Goal: Information Seeking & Learning: Learn about a topic

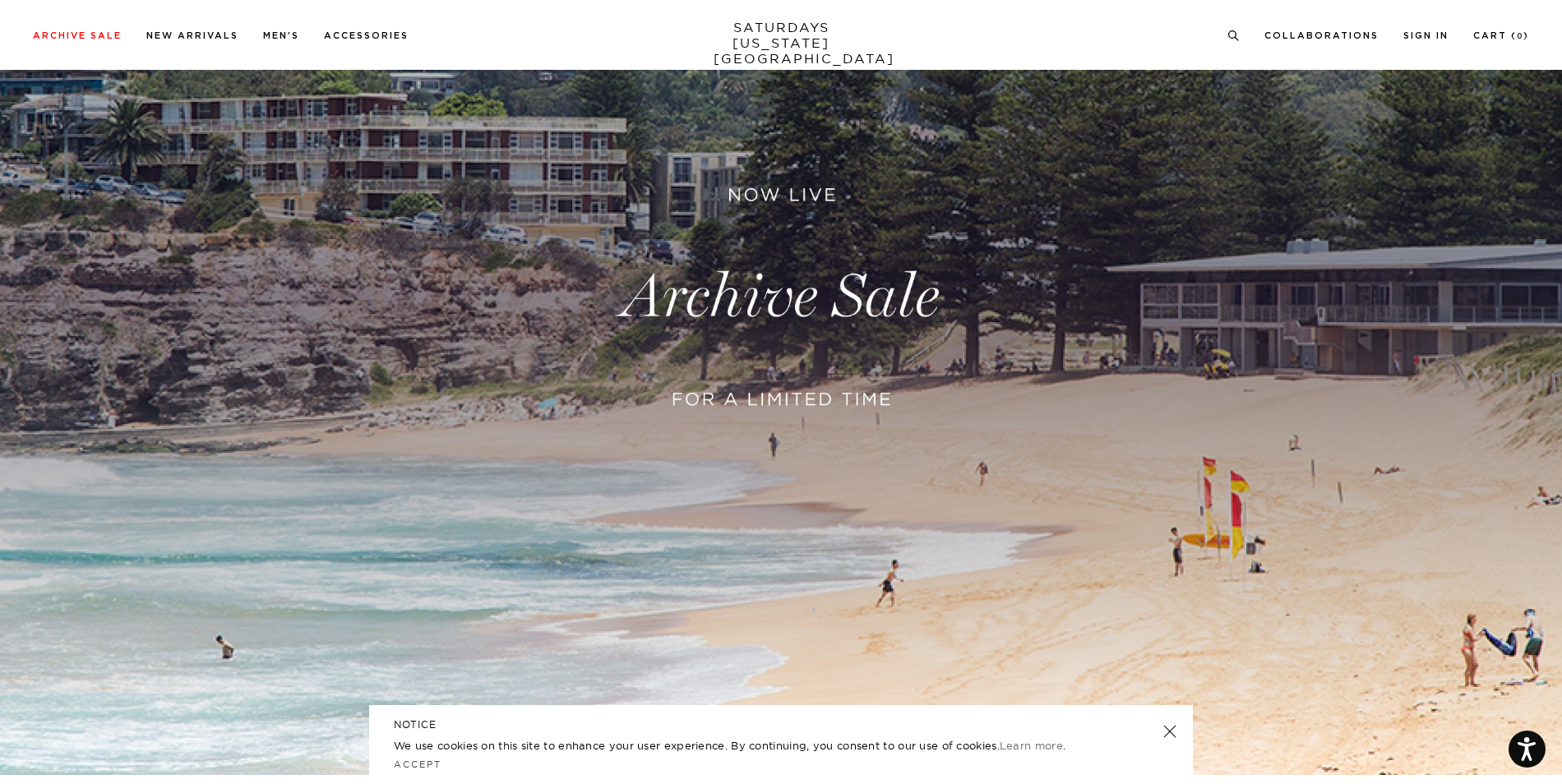
scroll to position [247, 0]
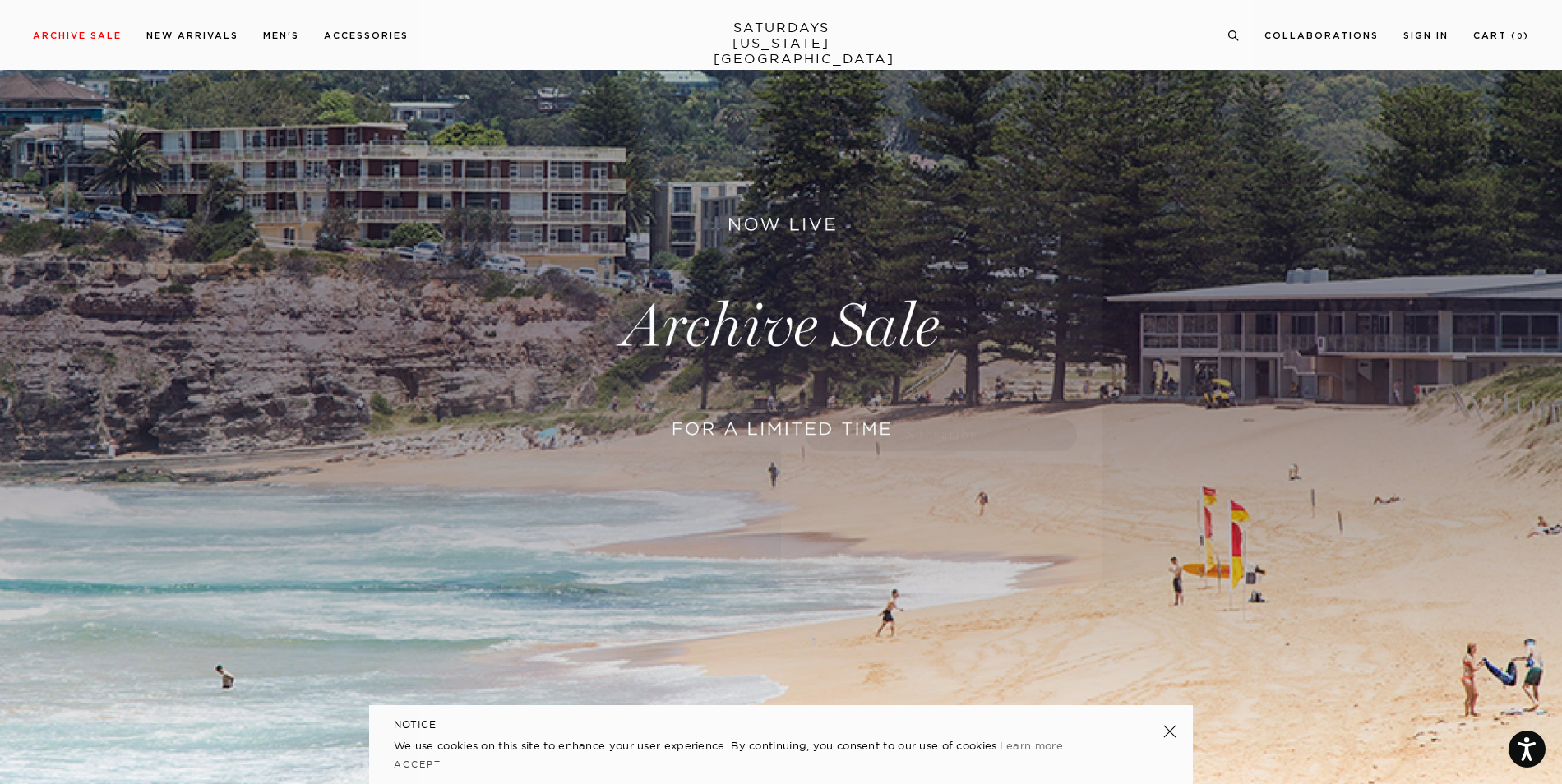
click at [1081, 209] on circle "Close dialog" at bounding box center [1083, 209] width 19 height 19
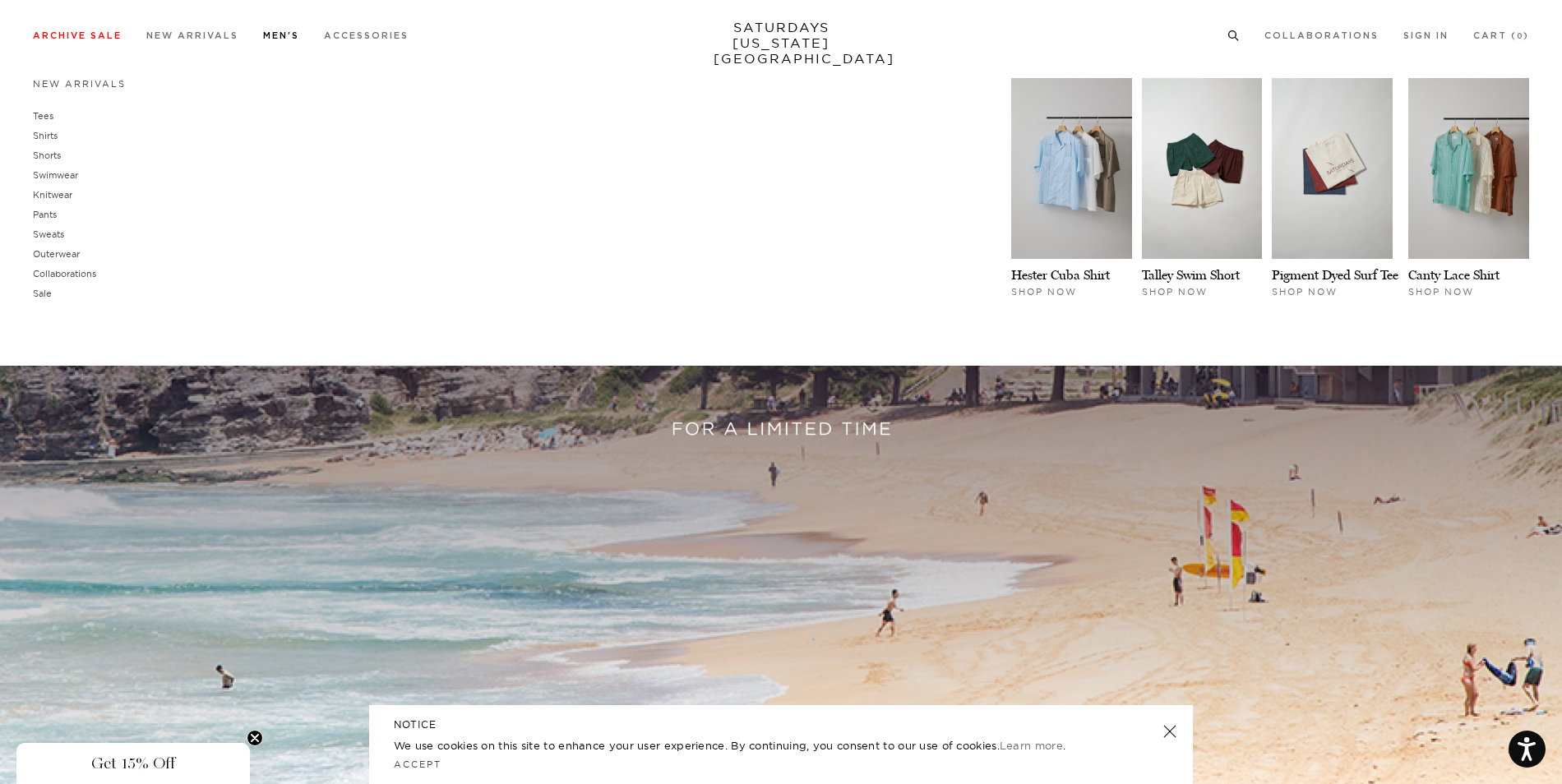
click at [272, 34] on link "Men's" at bounding box center [281, 35] width 36 height 9
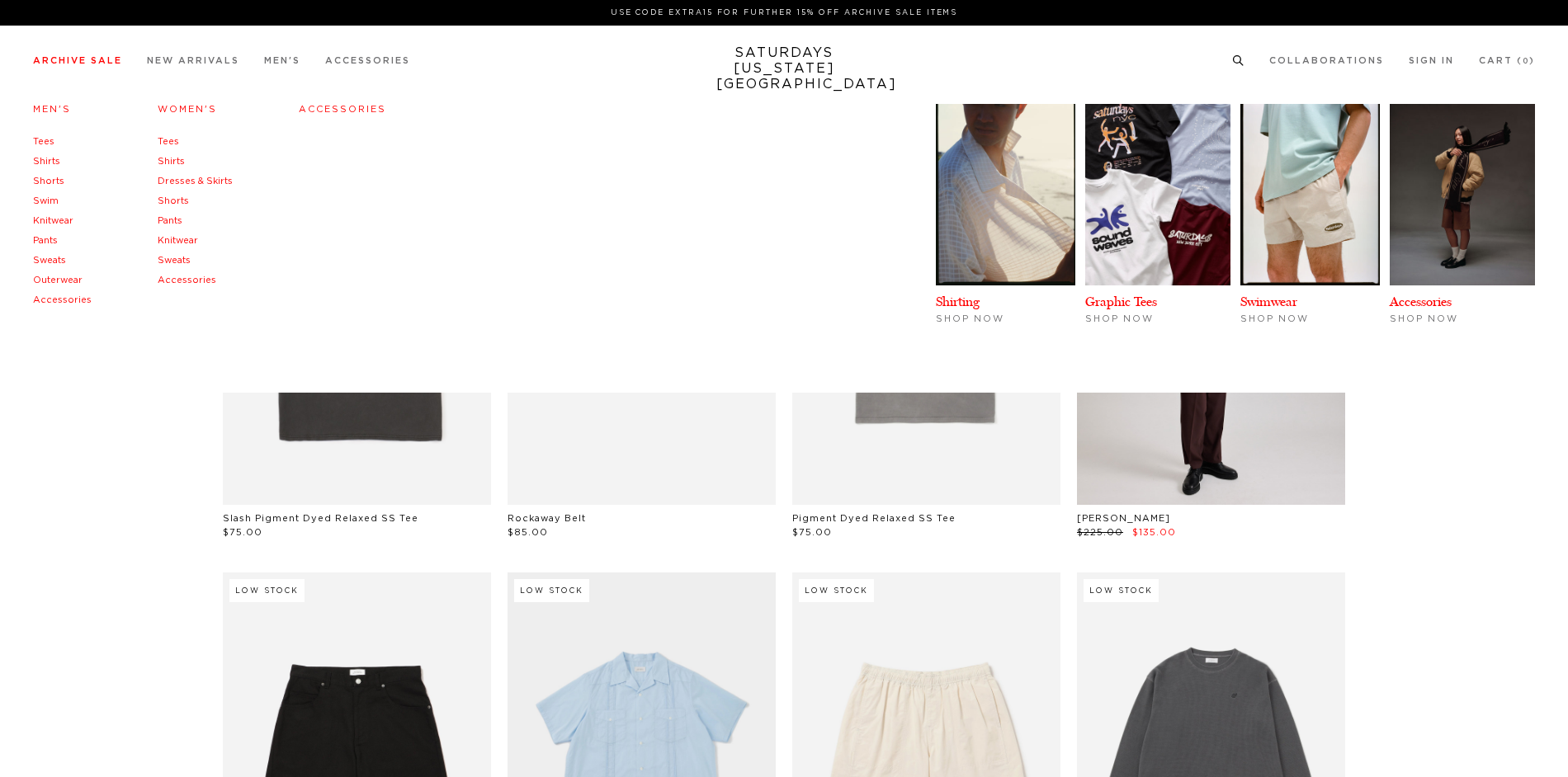
click at [69, 65] on link "Archive Sale" at bounding box center [77, 61] width 89 height 9
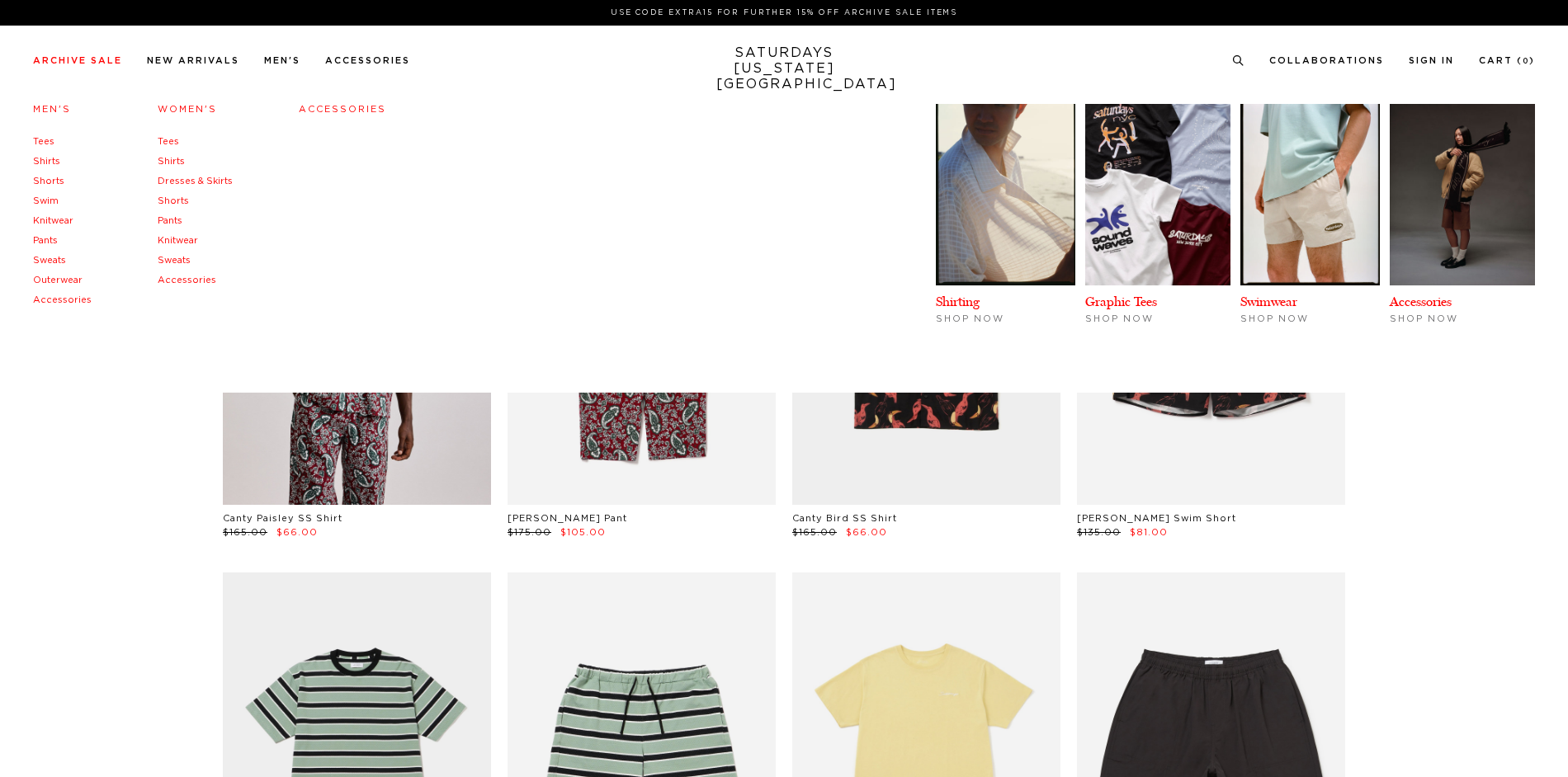
click at [63, 109] on link "Men's" at bounding box center [52, 109] width 38 height 9
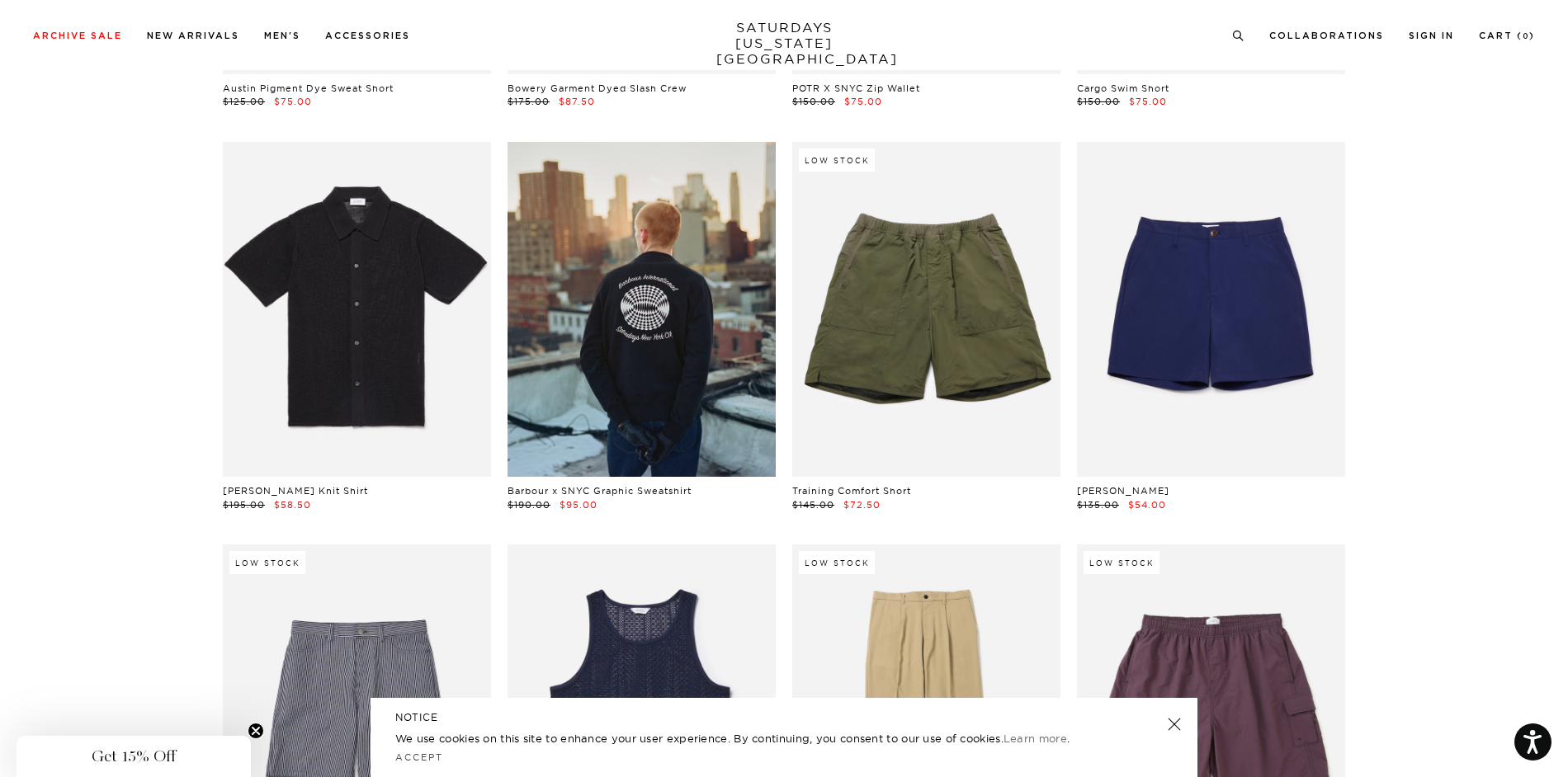
scroll to position [12535, 0]
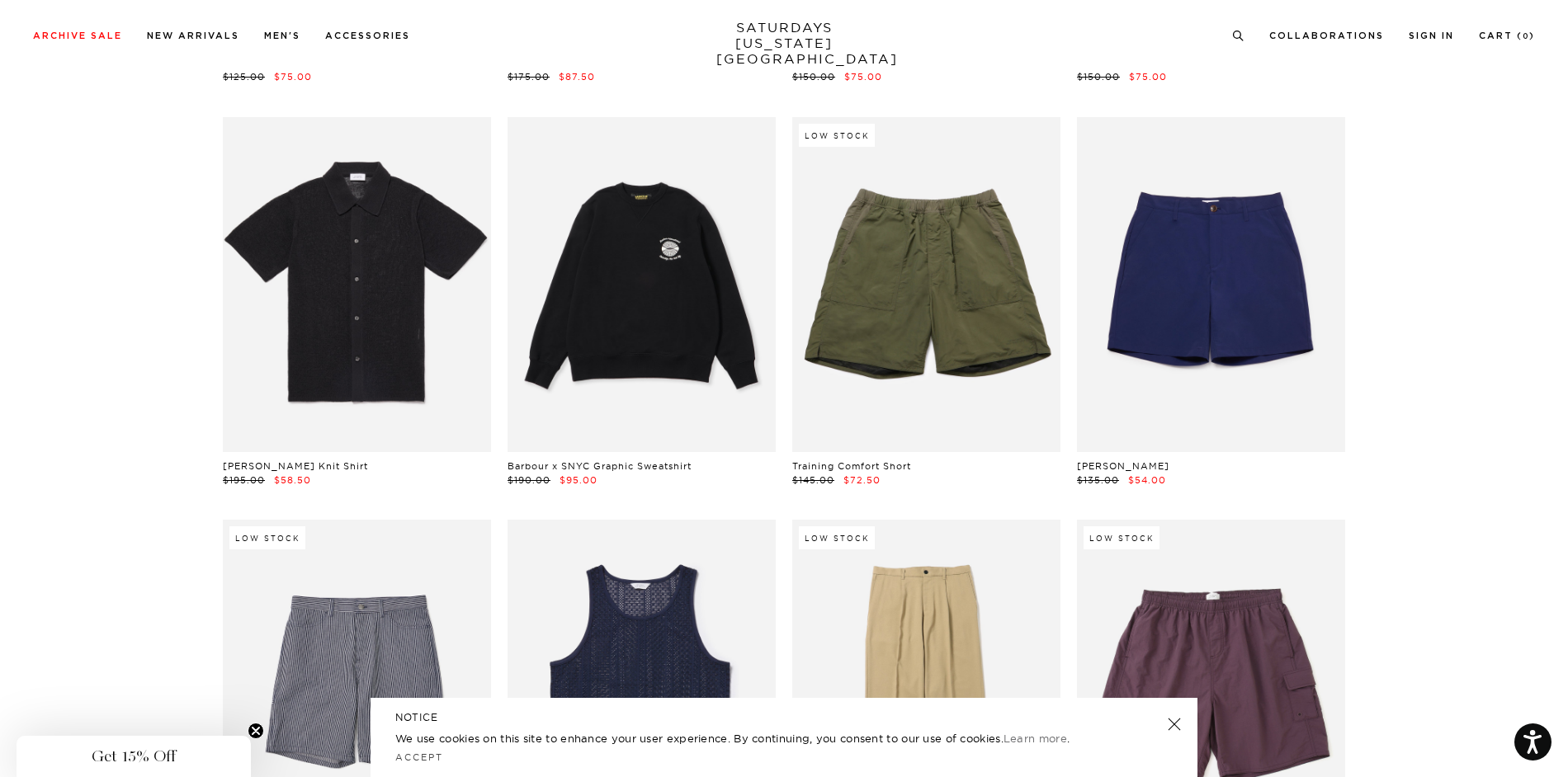
click at [690, 412] on link at bounding box center [641, 285] width 268 height 335
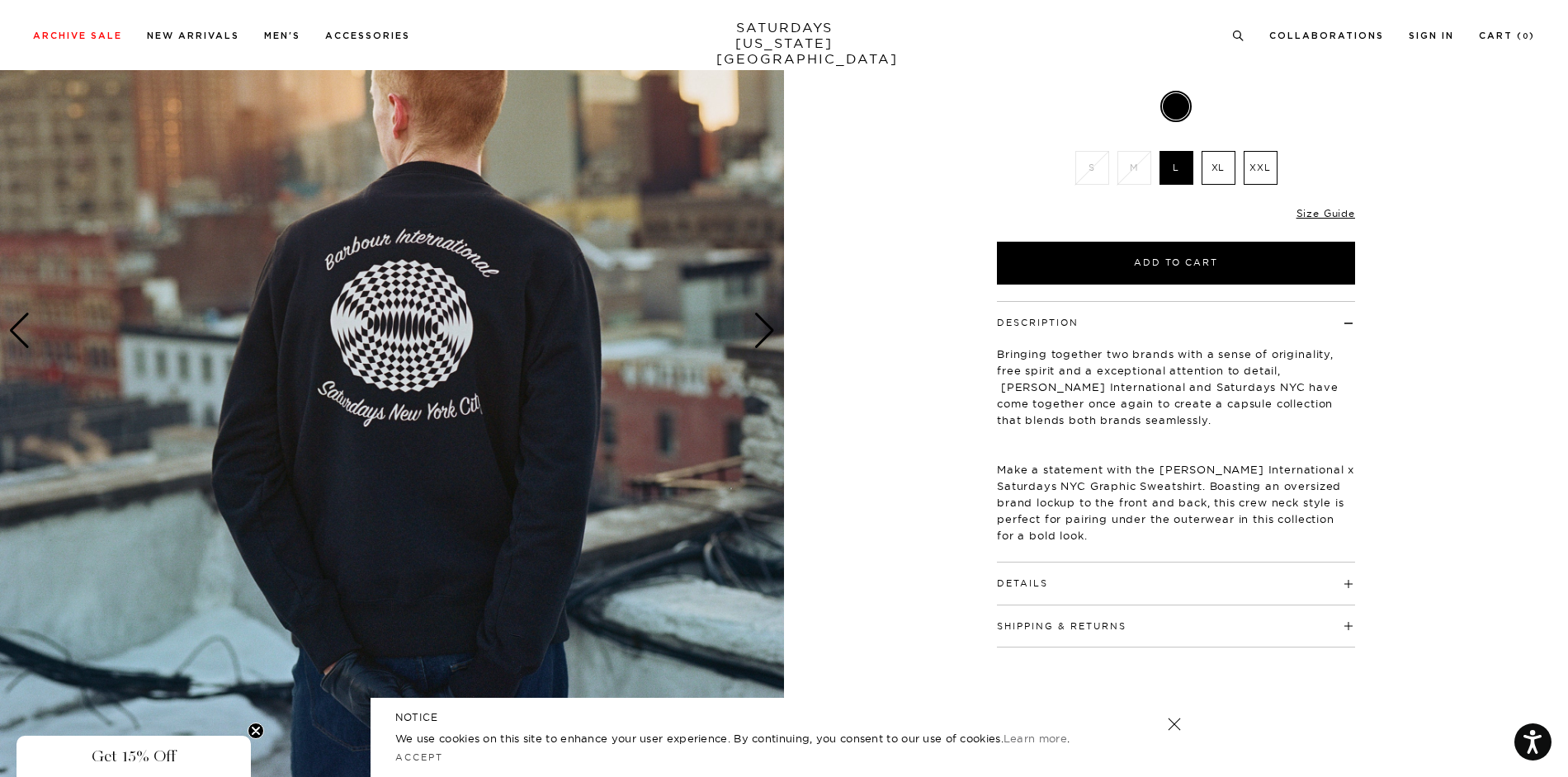
scroll to position [247, 0]
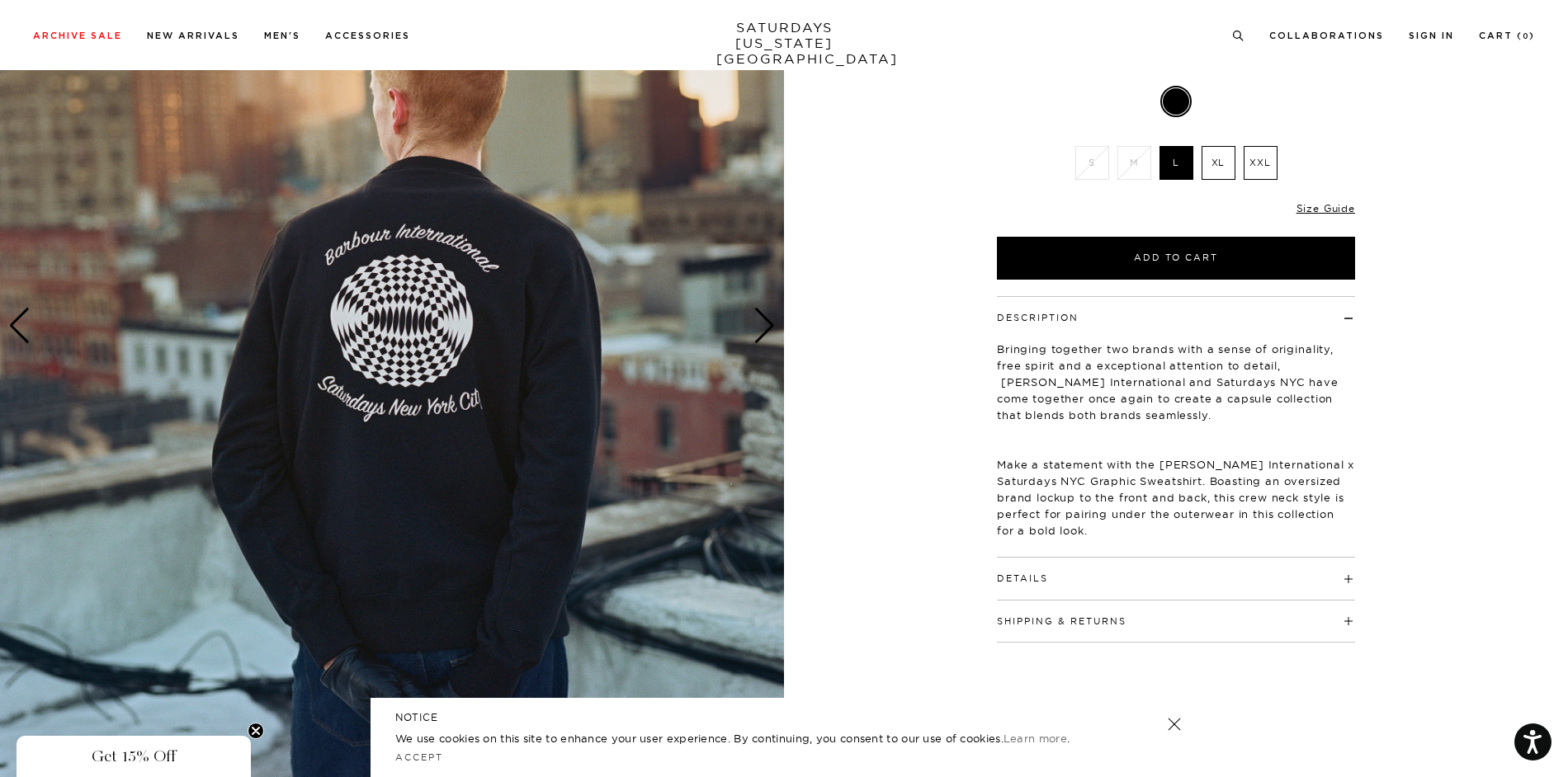
click at [1104, 589] on div "Details Outer: 100% Cotton Trim: 96% Cotton, 4% Elastane" at bounding box center [1175, 578] width 358 height 42
click at [1296, 572] on h4 "Details" at bounding box center [1175, 571] width 358 height 28
click at [760, 331] on div "Next slide" at bounding box center [764, 326] width 22 height 36
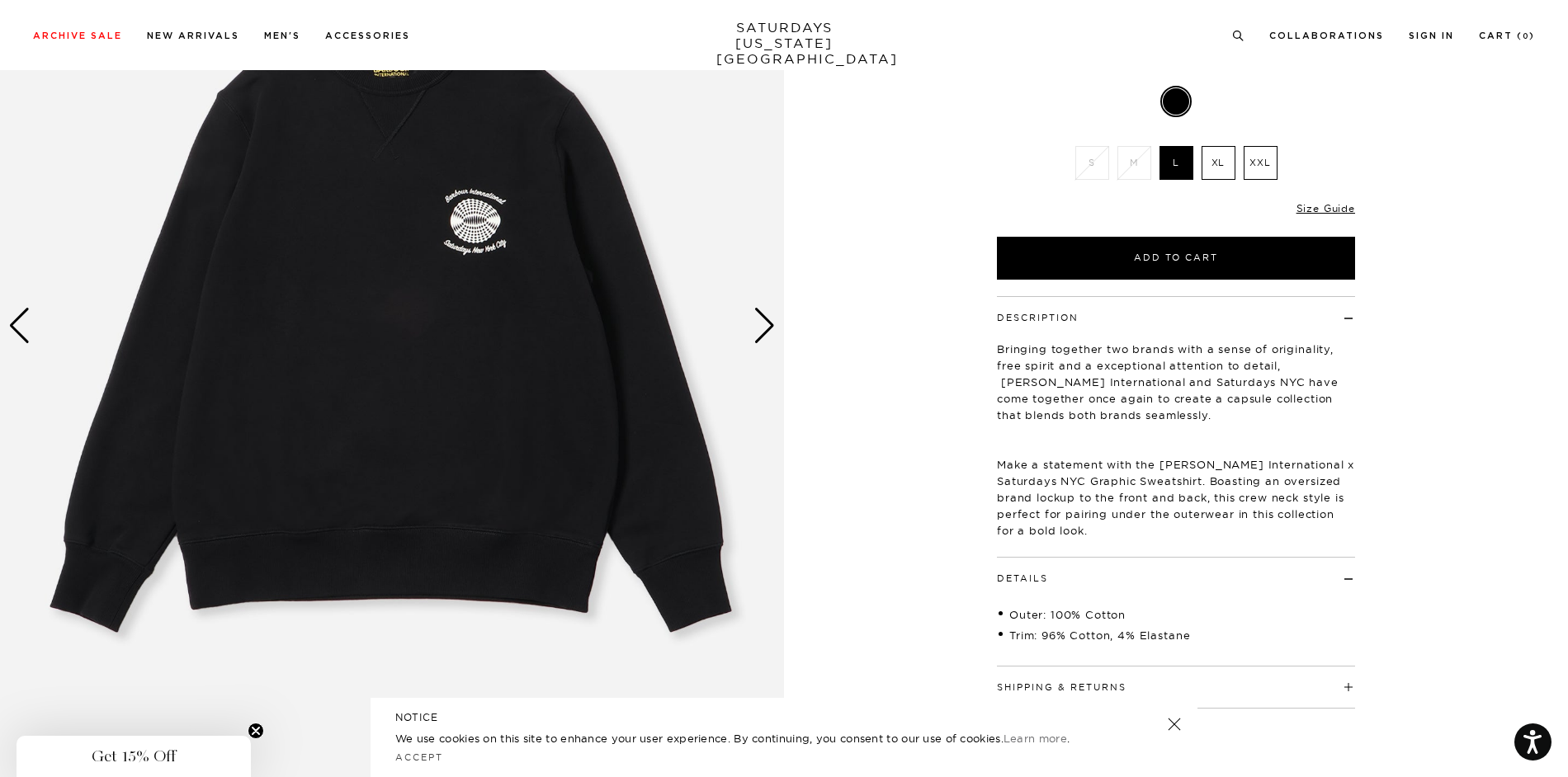
click at [760, 331] on div "Next slide" at bounding box center [764, 326] width 22 height 36
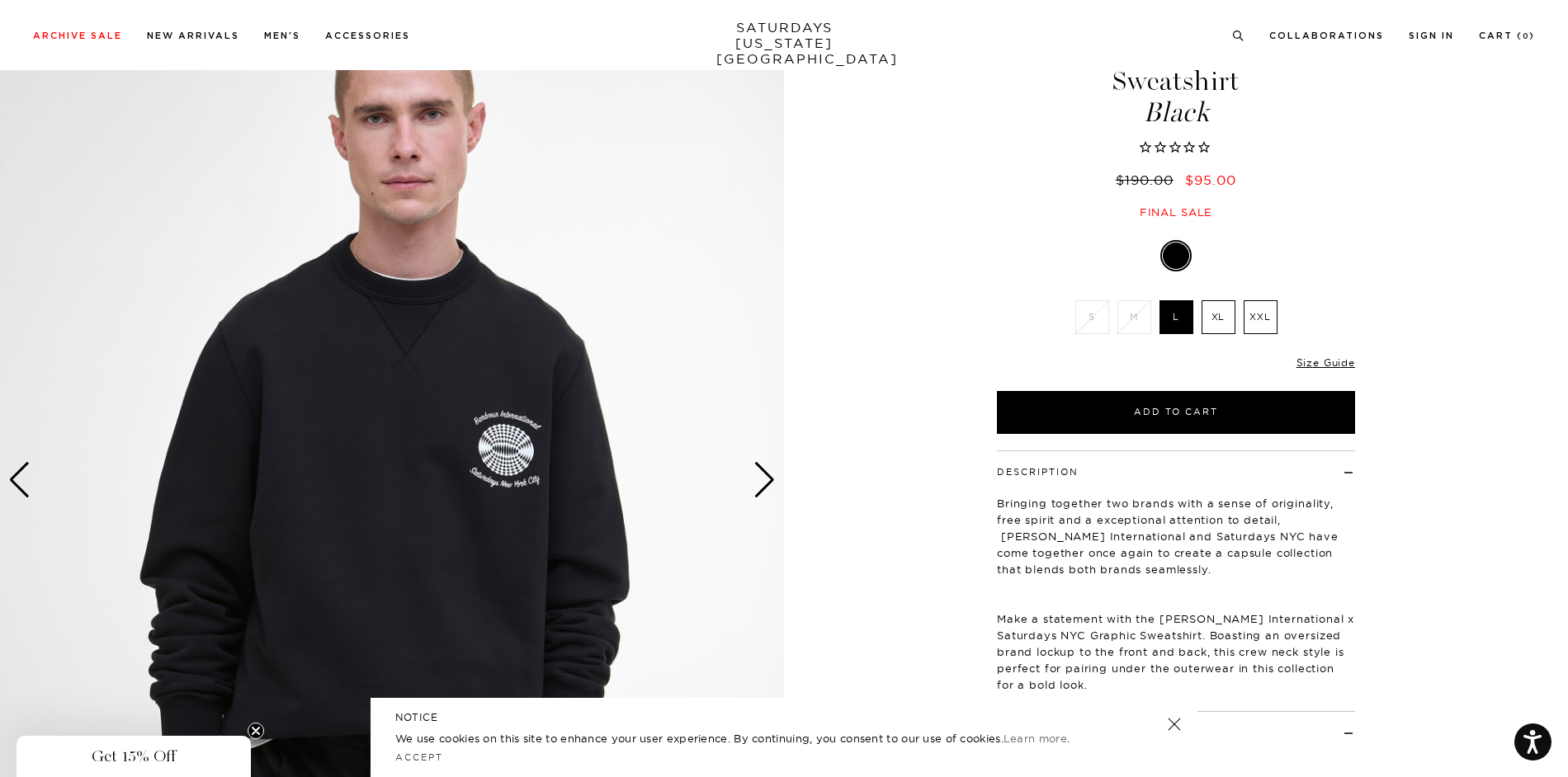
scroll to position [0, 0]
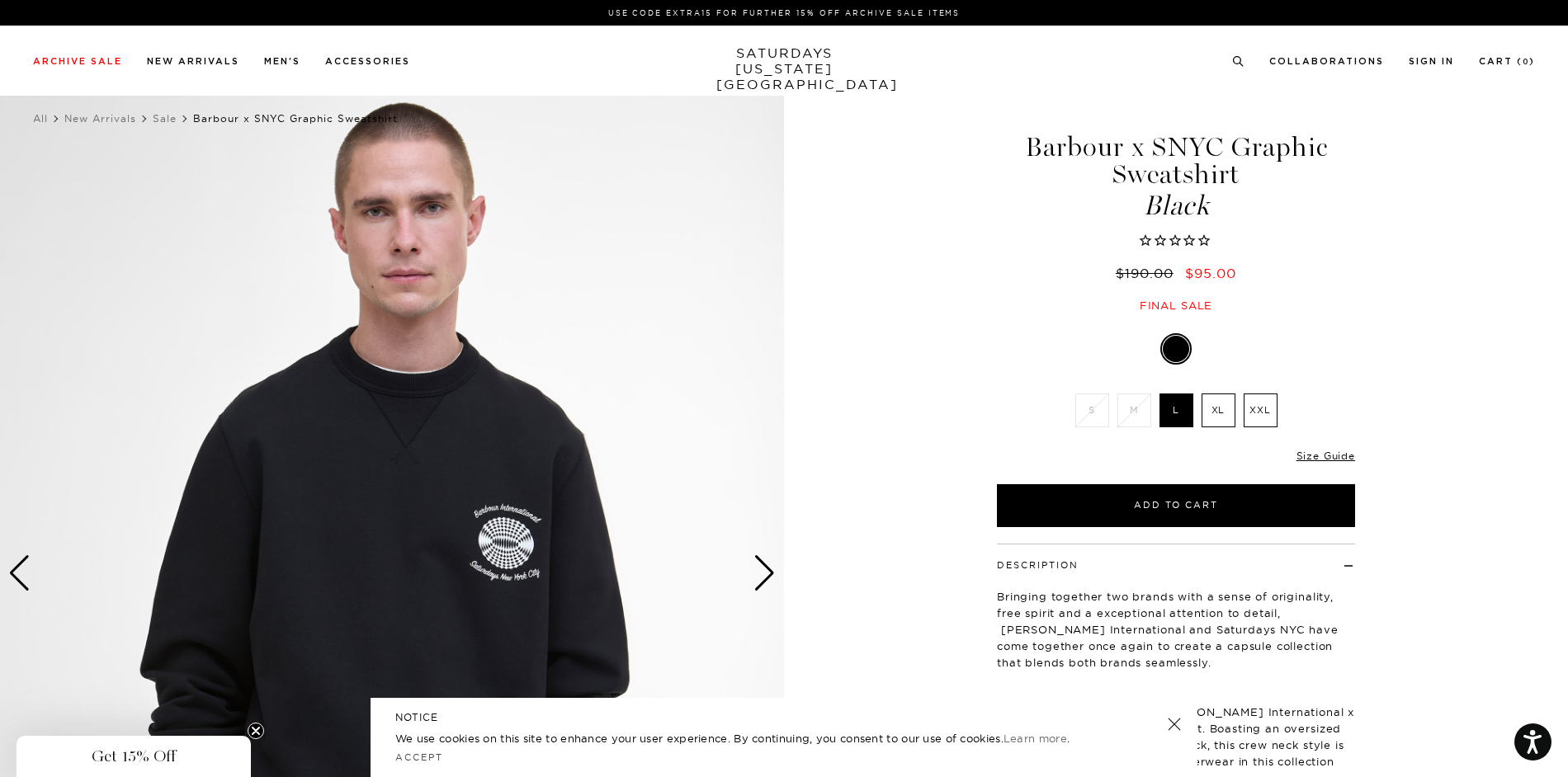
click at [810, 61] on link "SATURDAYS NEW YORK CITY" at bounding box center [784, 69] width 136 height 47
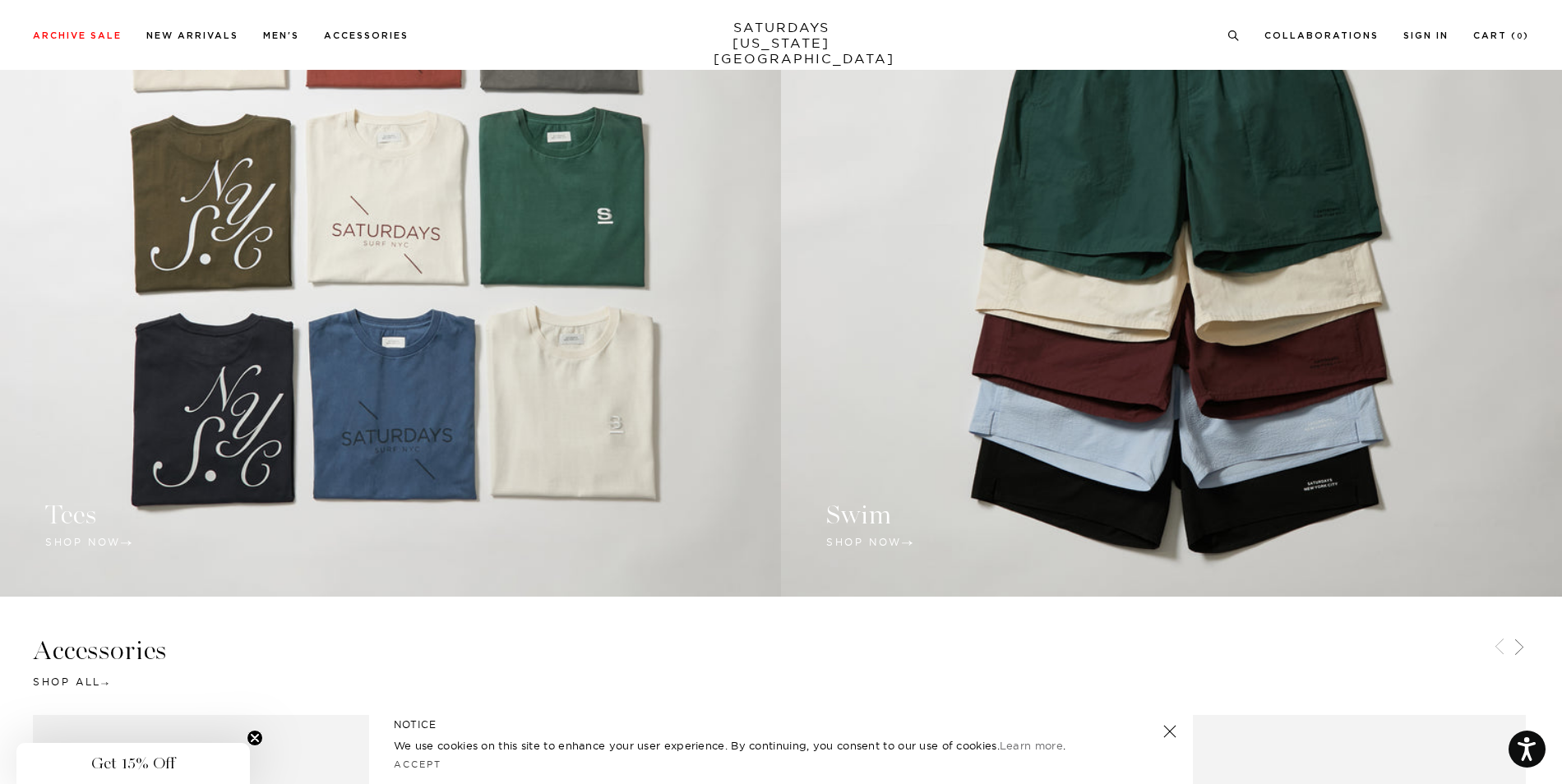
scroll to position [1726, 0]
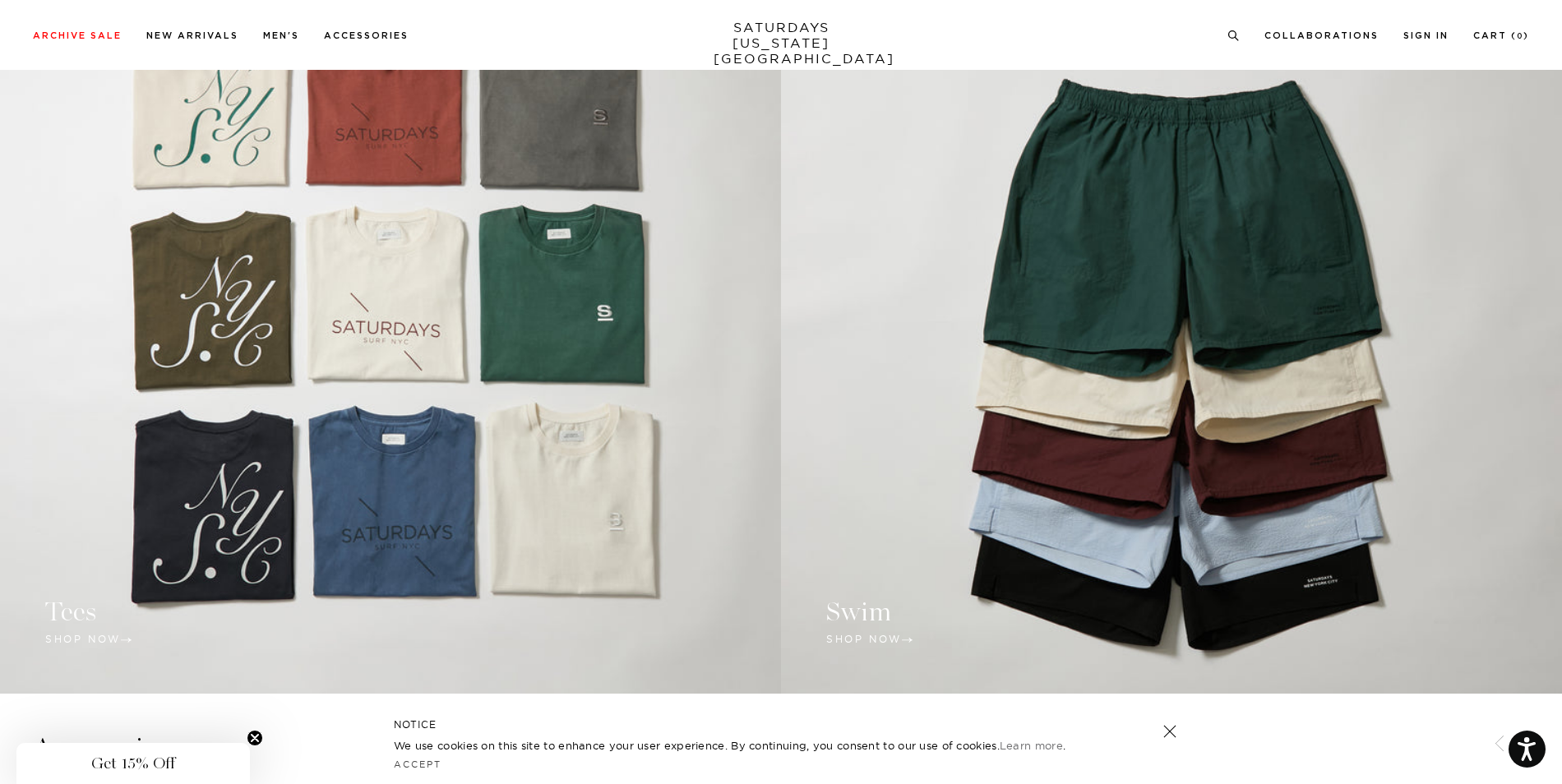
click at [600, 267] on link at bounding box center [390, 339] width 781 height 710
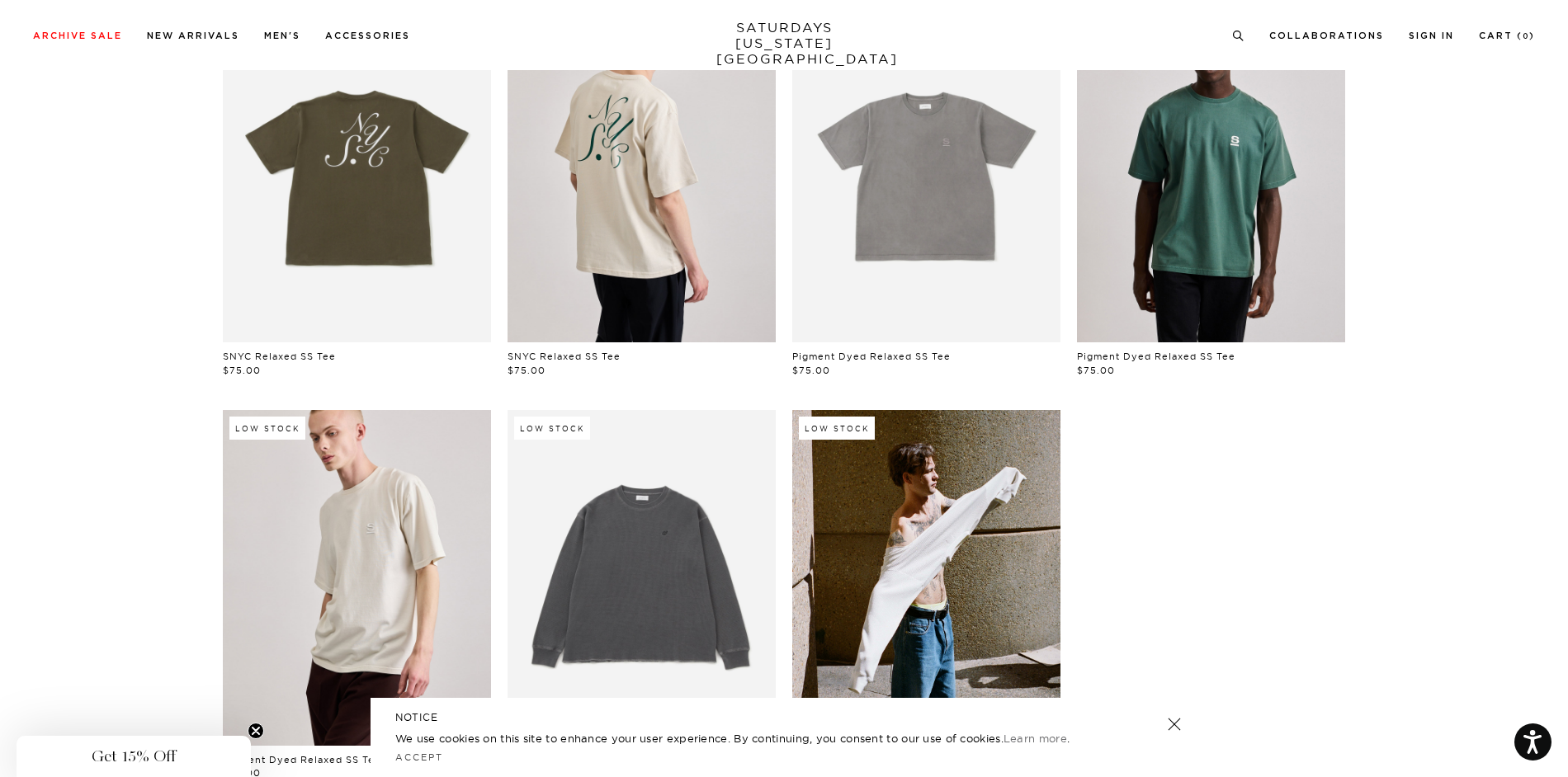
scroll to position [578, 0]
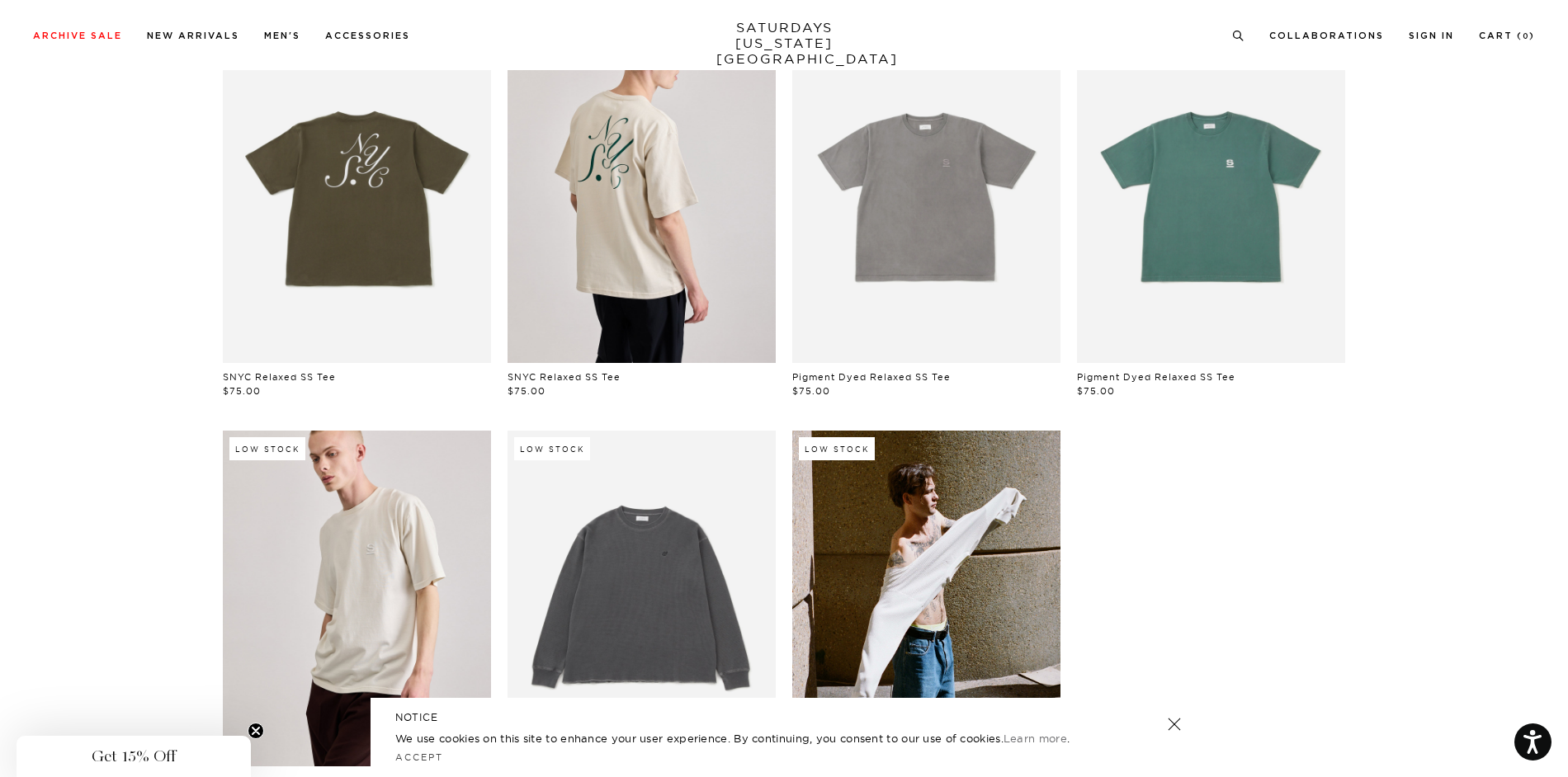
click at [1245, 254] on link at bounding box center [1210, 196] width 268 height 335
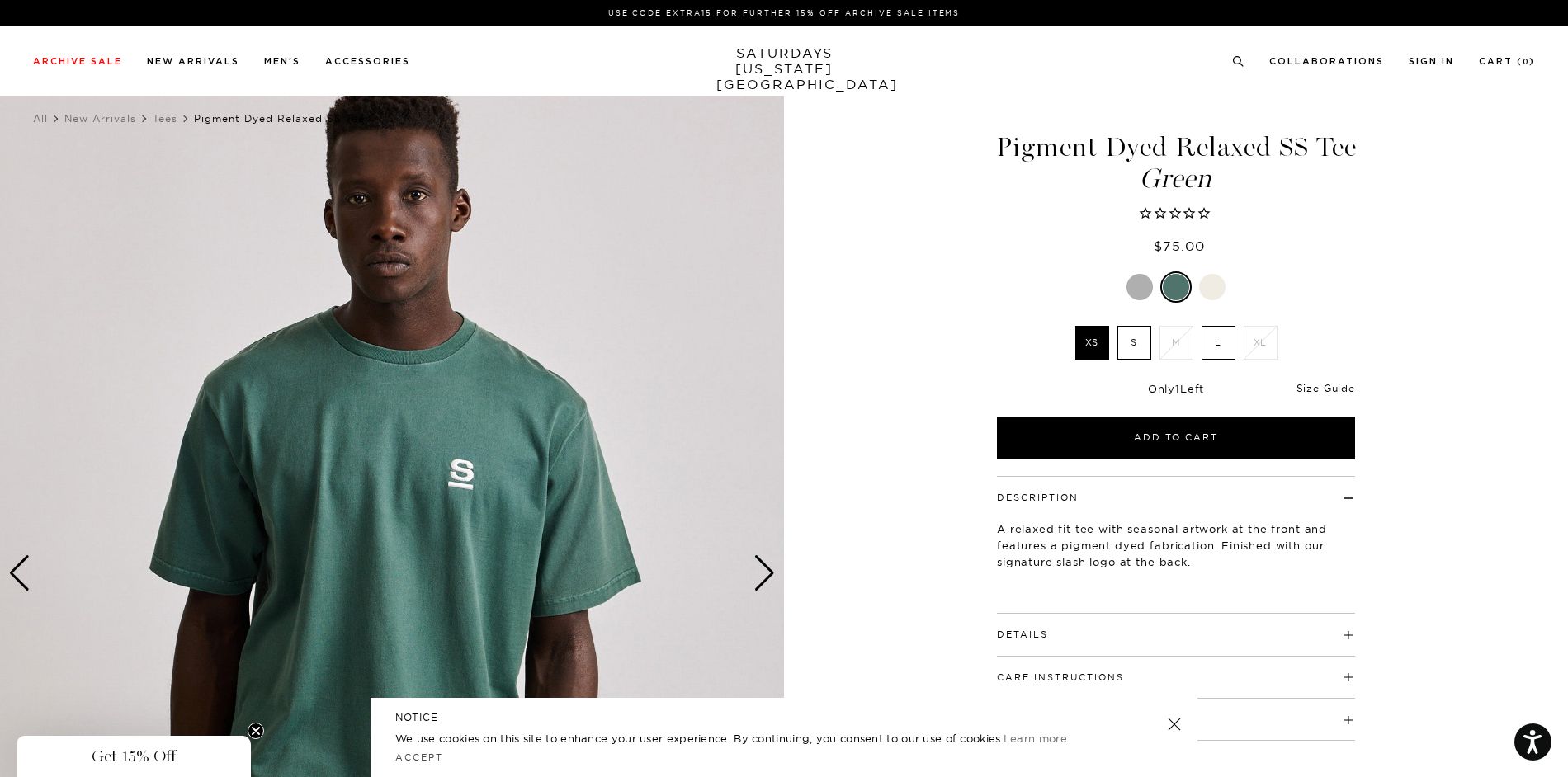
click at [766, 569] on div "Next slide" at bounding box center [764, 573] width 22 height 36
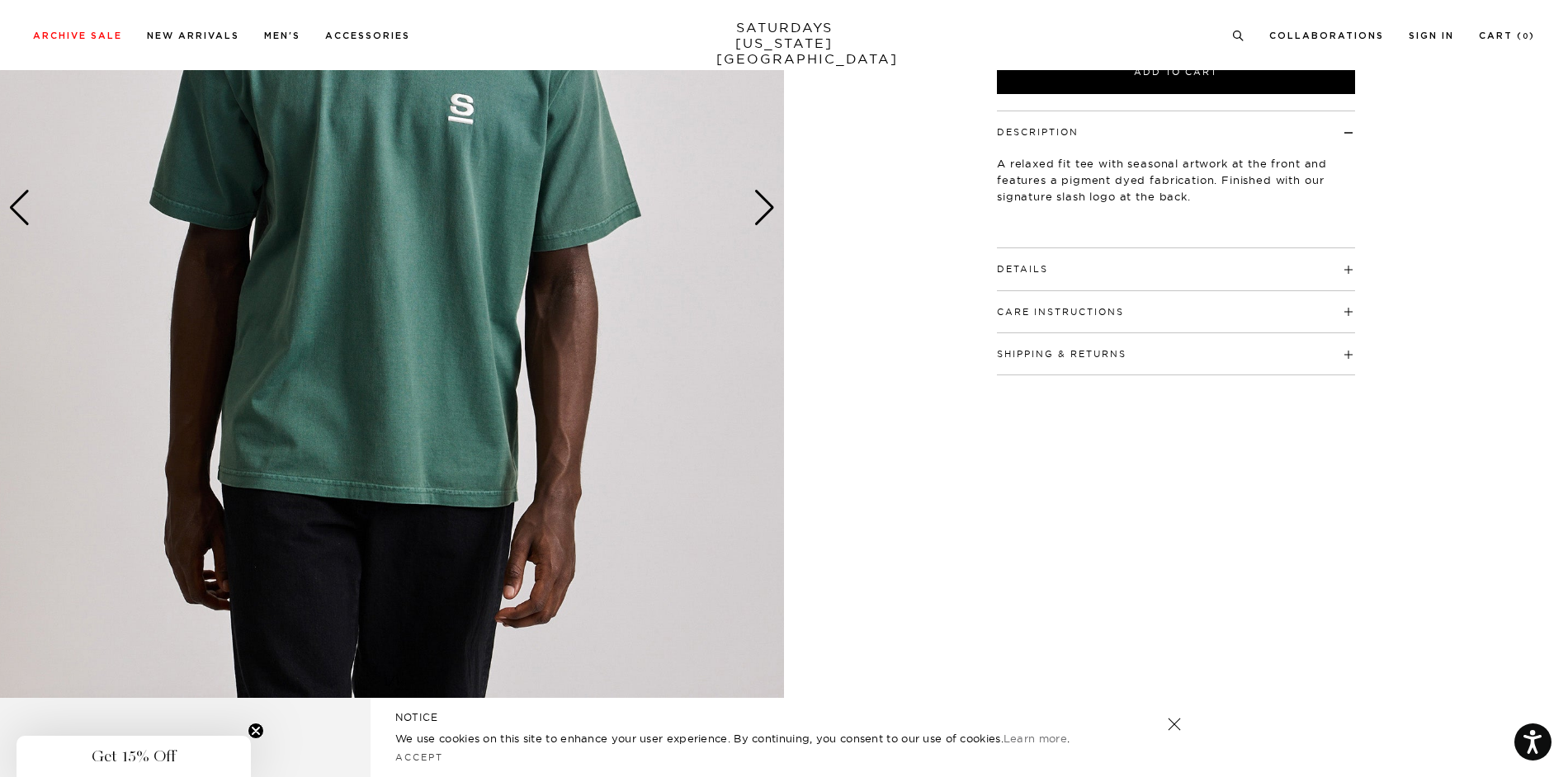
scroll to position [412, 0]
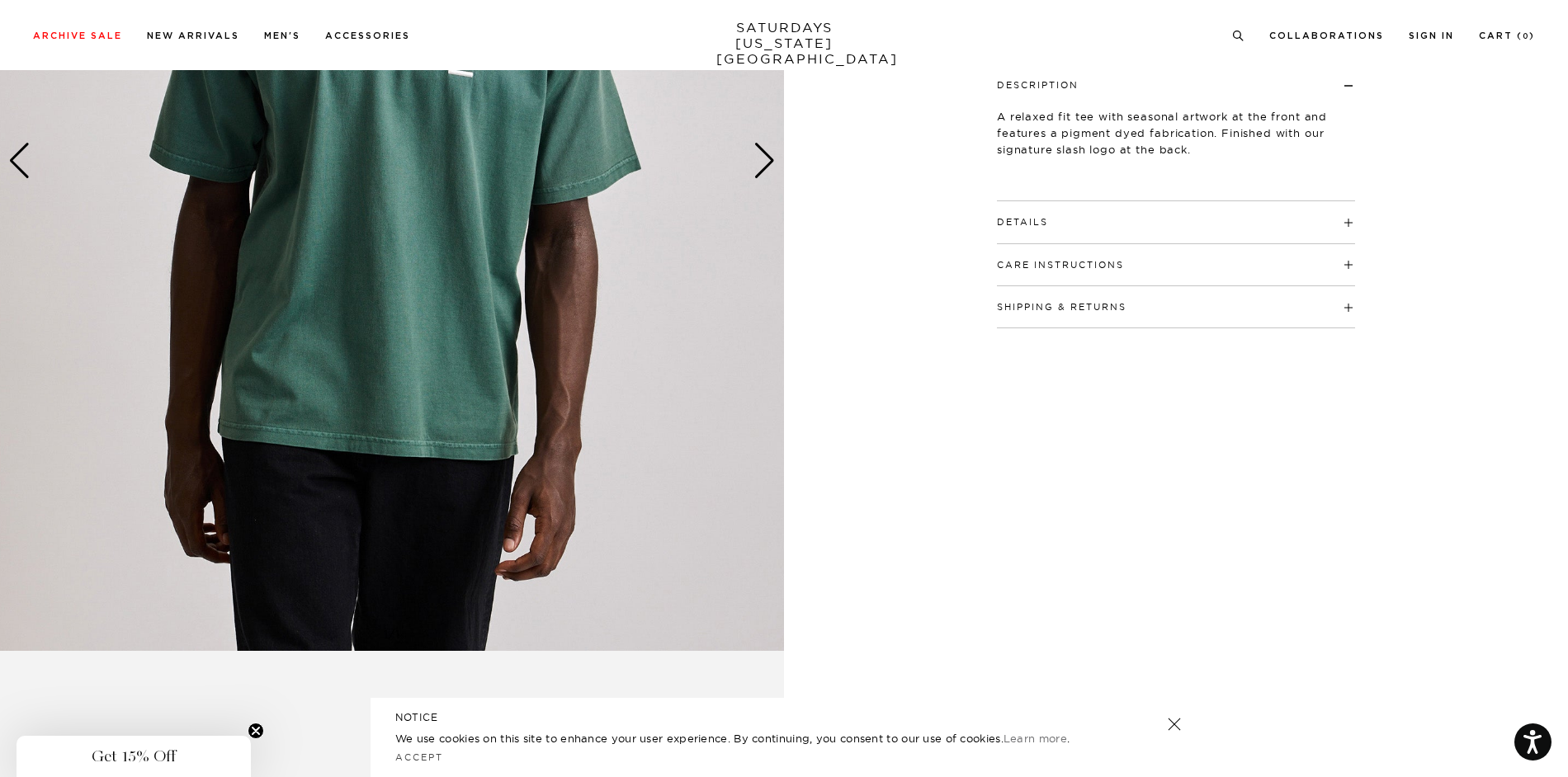
click at [1034, 224] on button "Details" at bounding box center [1021, 223] width 51 height 9
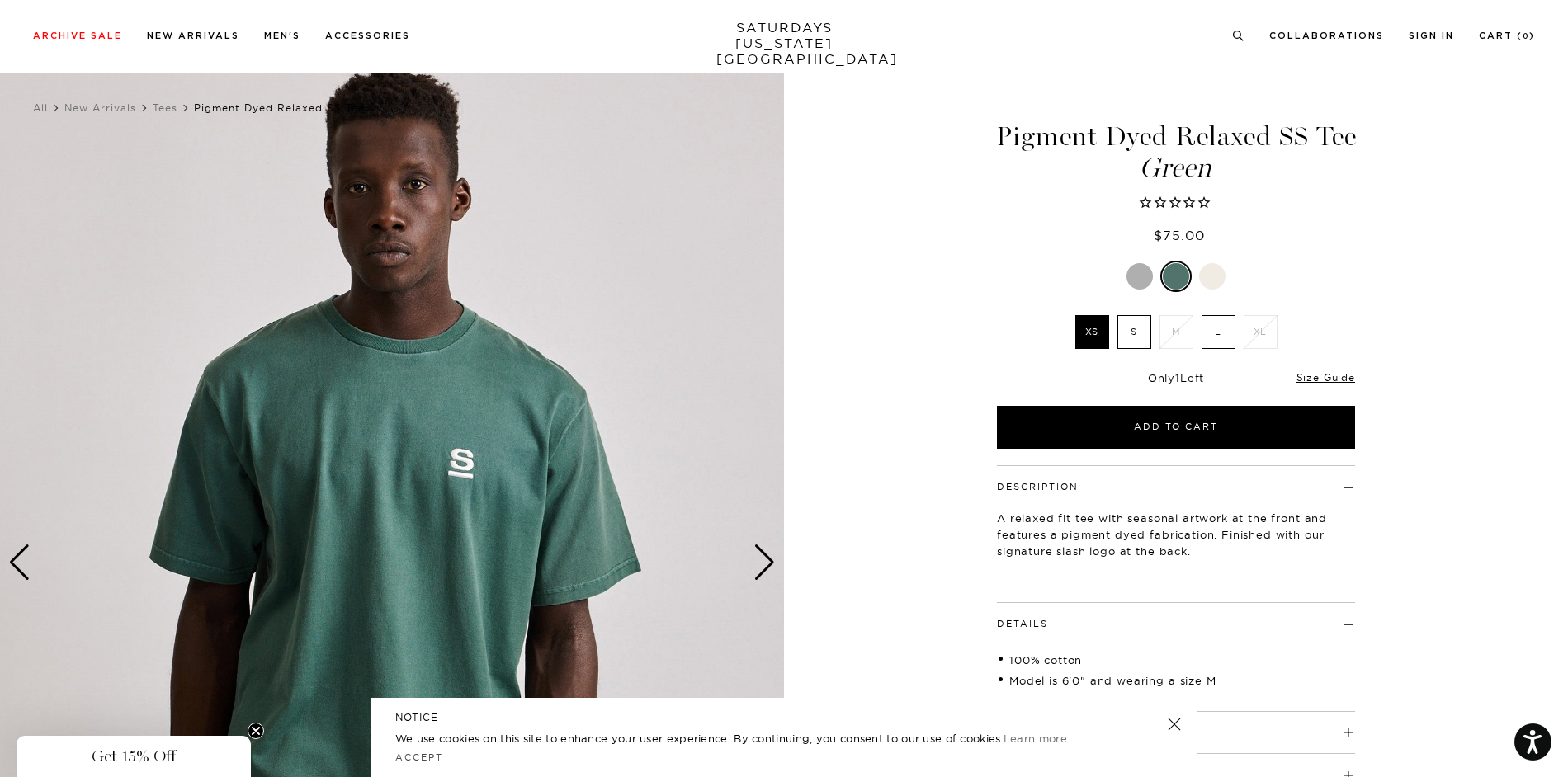
scroll to position [0, 0]
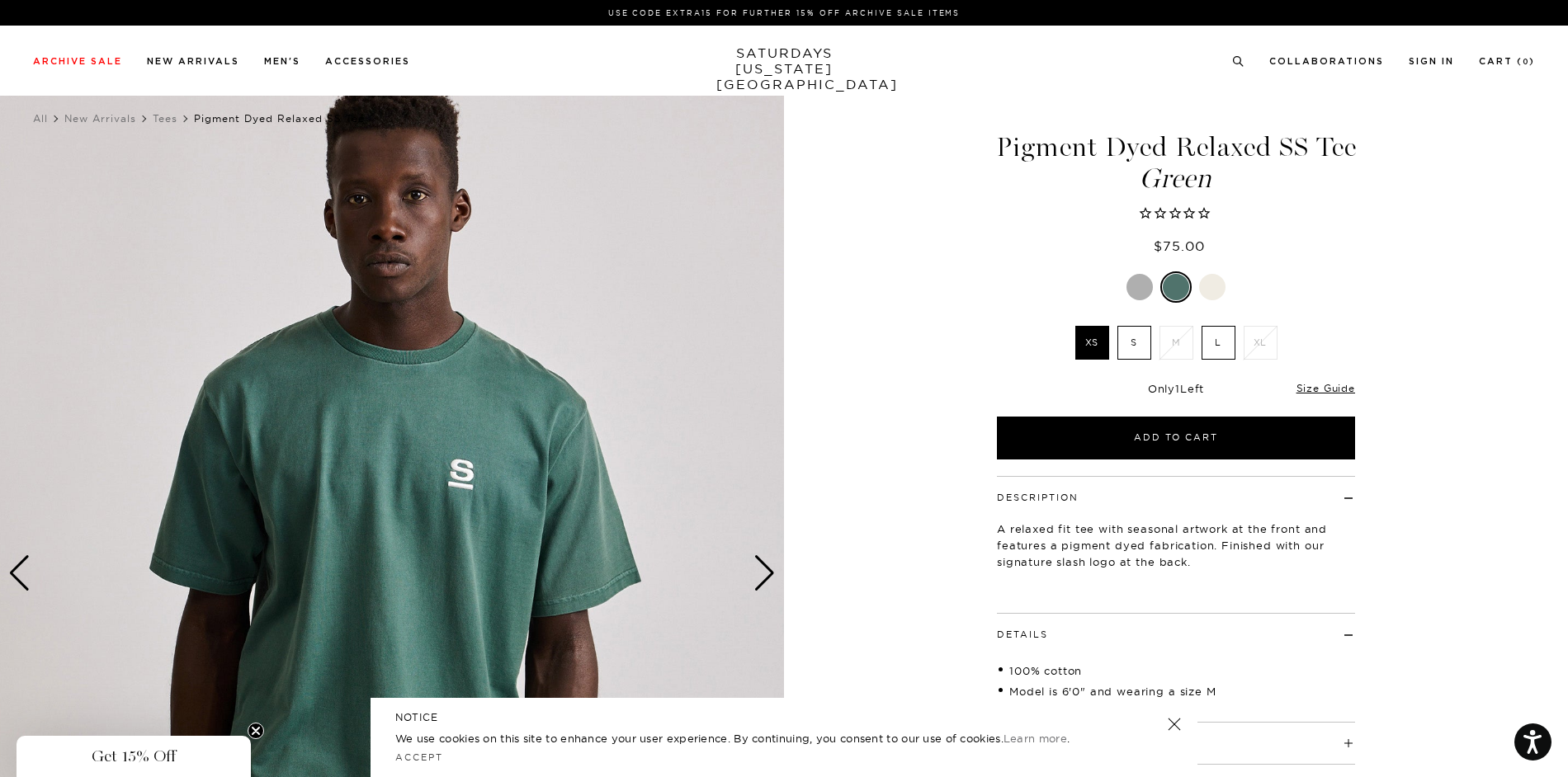
click at [750, 70] on link "SATURDAYS NEW YORK CITY" at bounding box center [784, 69] width 136 height 47
